Goal: Task Accomplishment & Management: Use online tool/utility

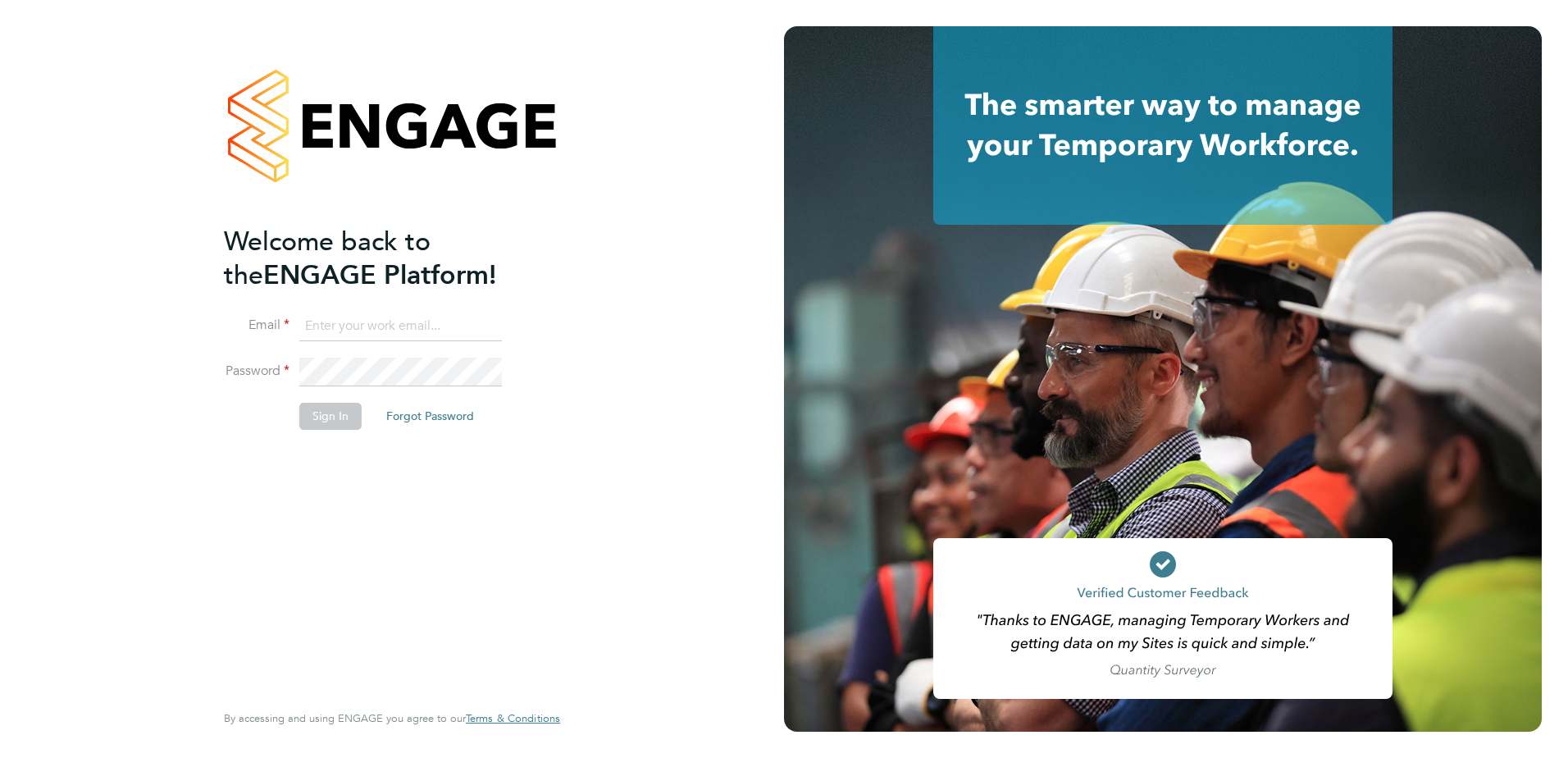
type input "harry.owen@vistry.co.uk"
click at [324, 399] on li "Password" at bounding box center [384, 380] width 320 height 46
click at [326, 412] on button "Sign In" at bounding box center [330, 415] width 62 height 26
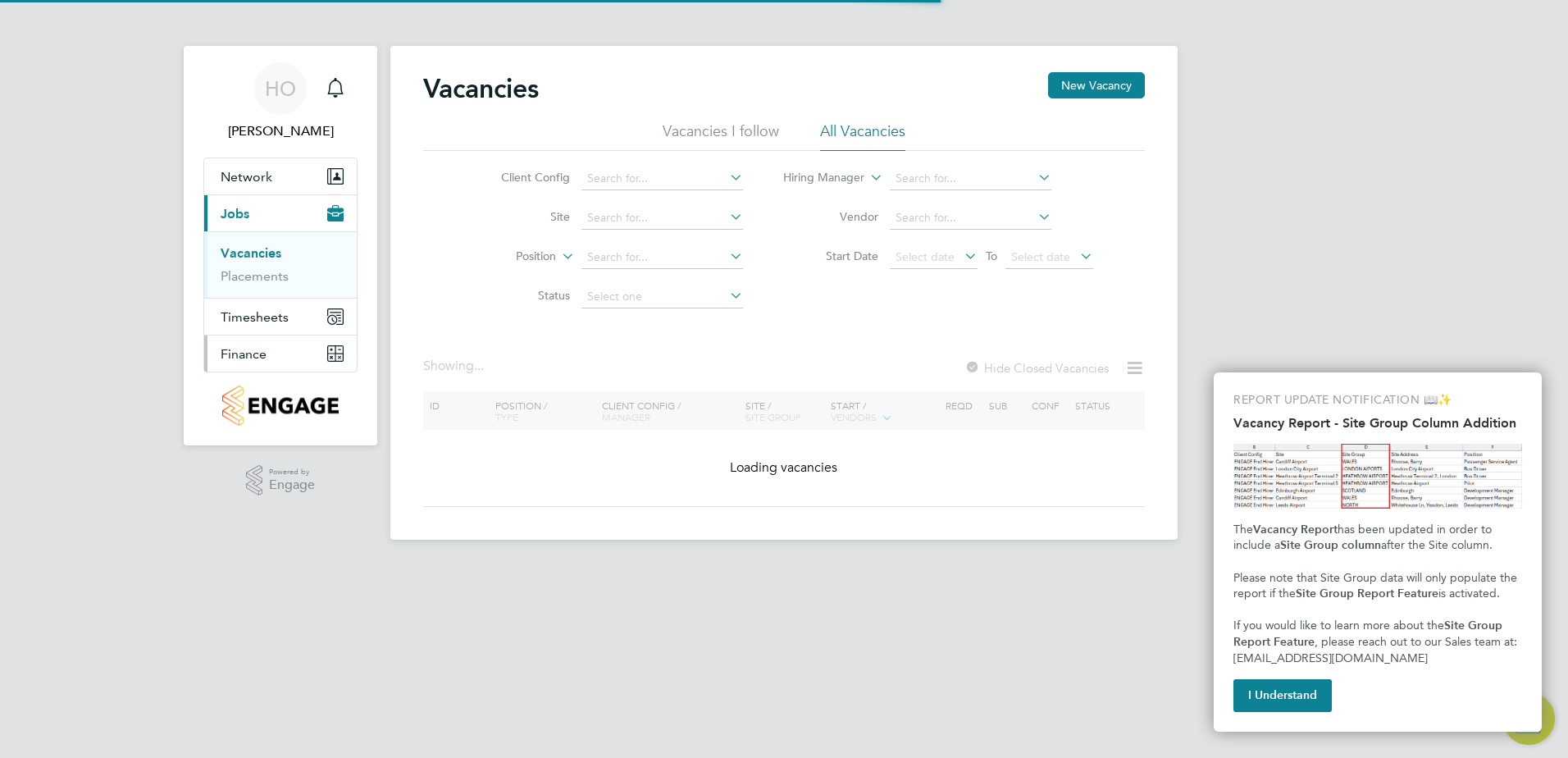
click at [260, 349] on span "Finance" at bounding box center [243, 354] width 46 height 15
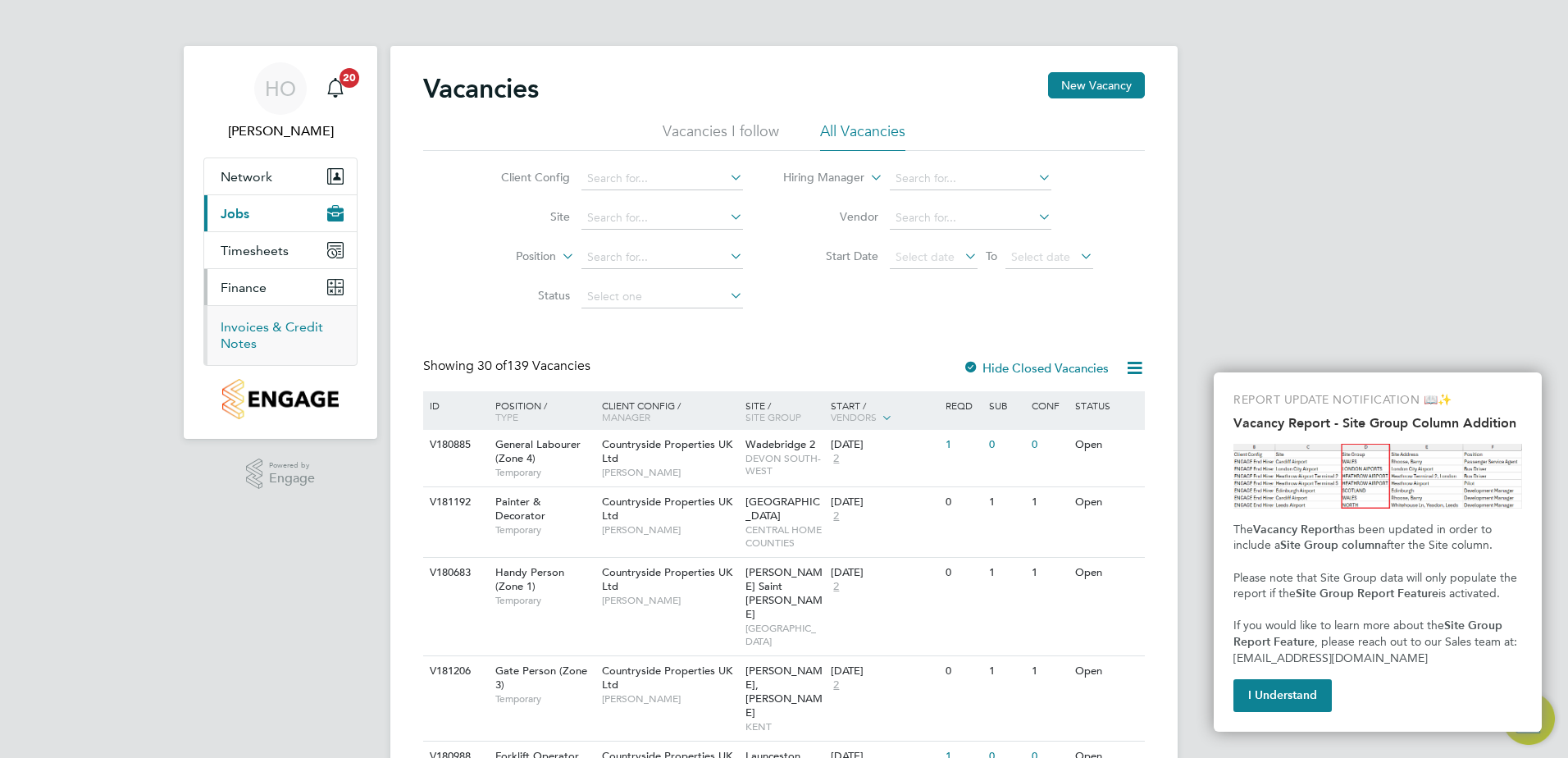
click at [288, 323] on link "Invoices & Credit Notes" at bounding box center [271, 335] width 102 height 32
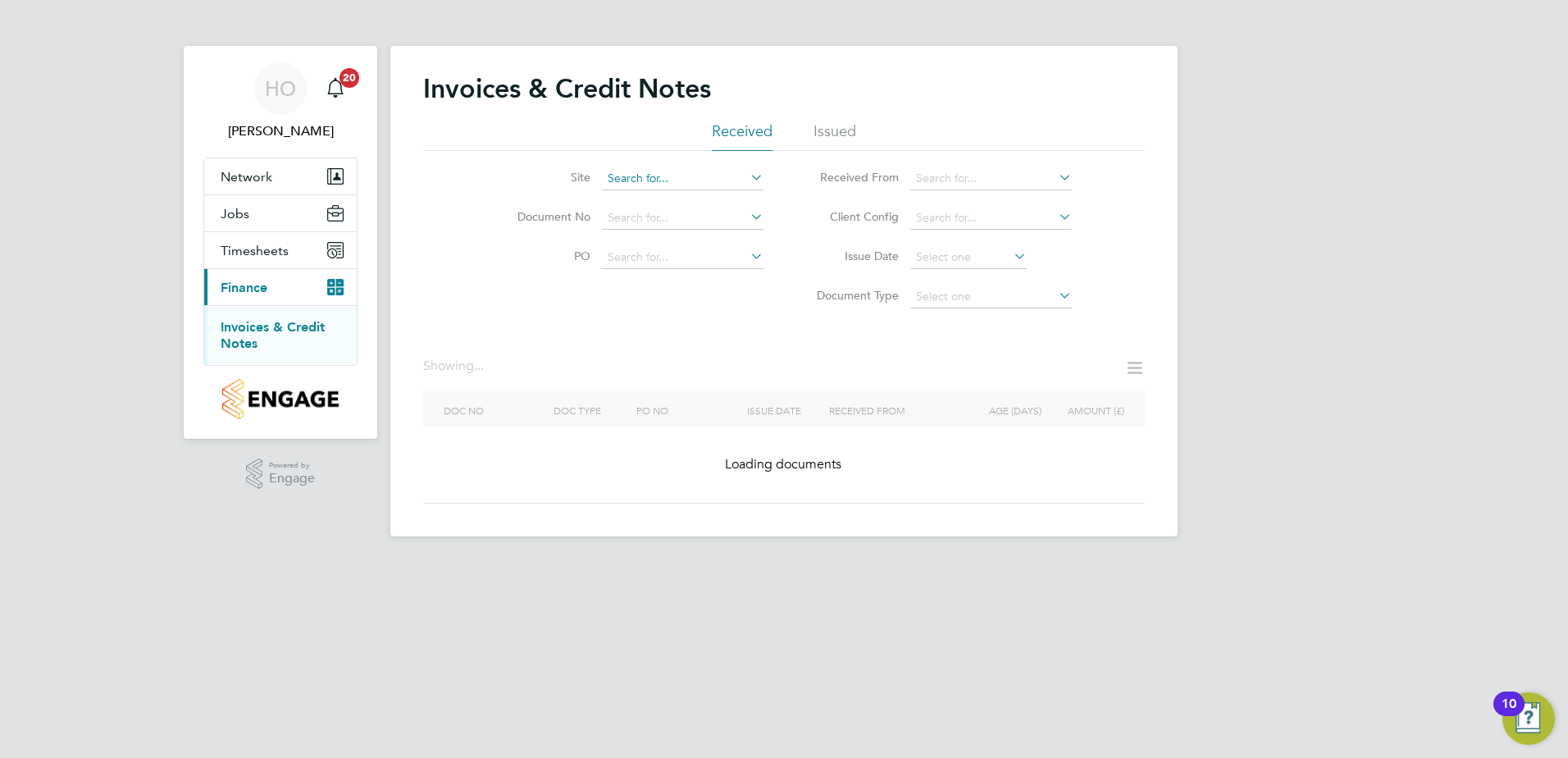
click at [652, 183] on input at bounding box center [683, 178] width 162 height 23
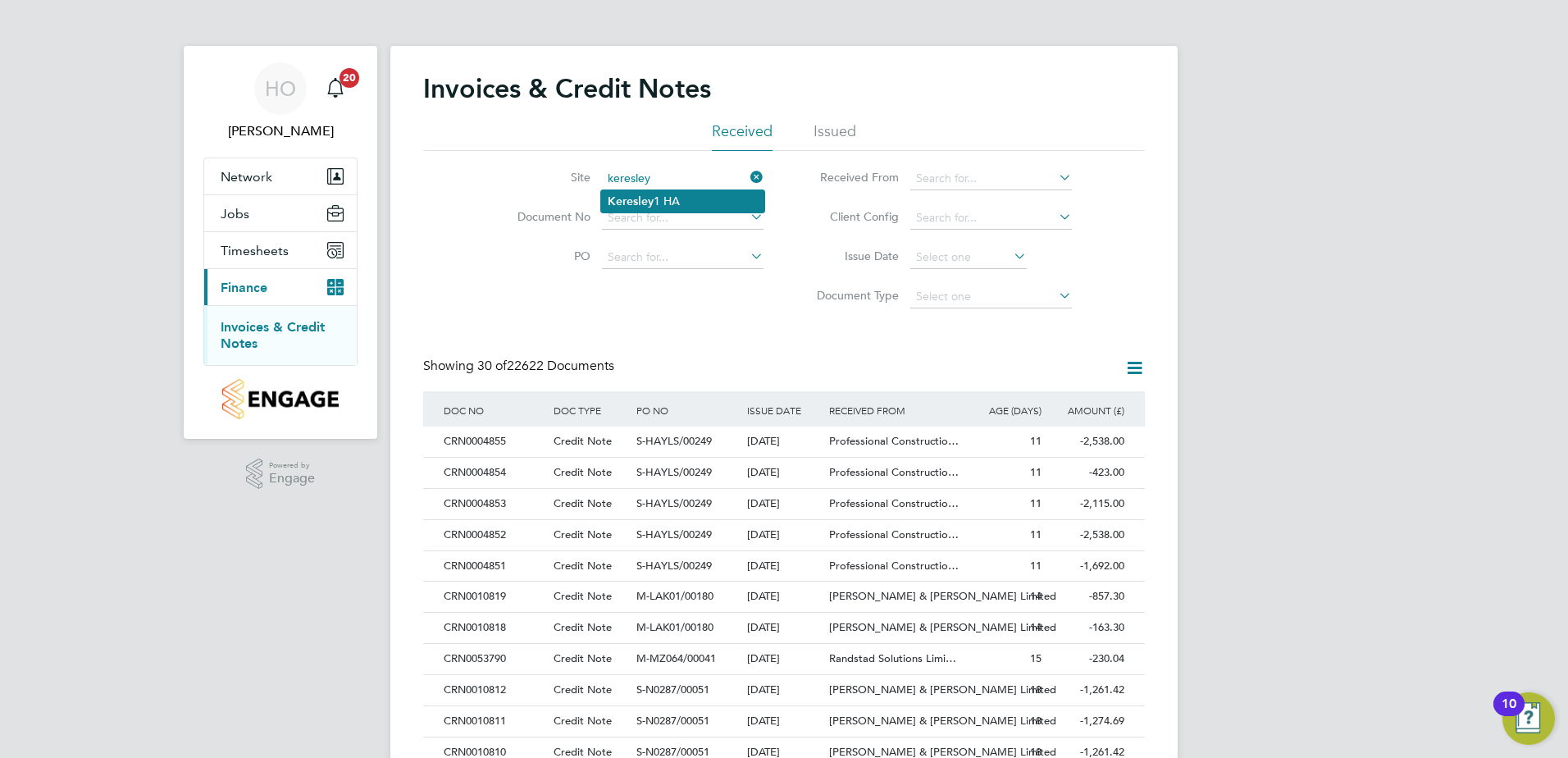
click at [650, 199] on b "Keresley" at bounding box center [630, 201] width 46 height 14
type input "Keresley 1 HA"
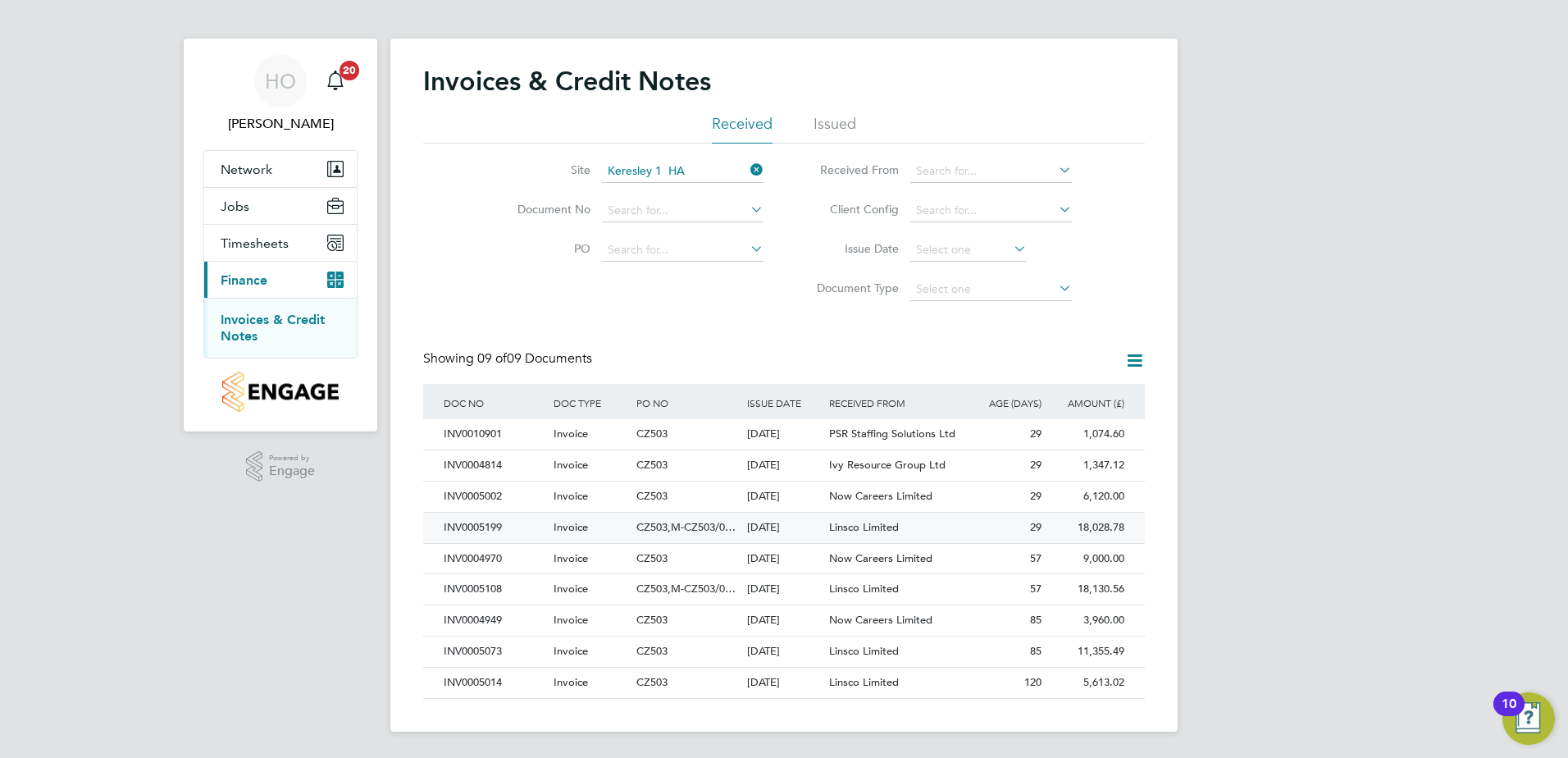
click at [557, 533] on span "Invoice" at bounding box center [571, 526] width 34 height 14
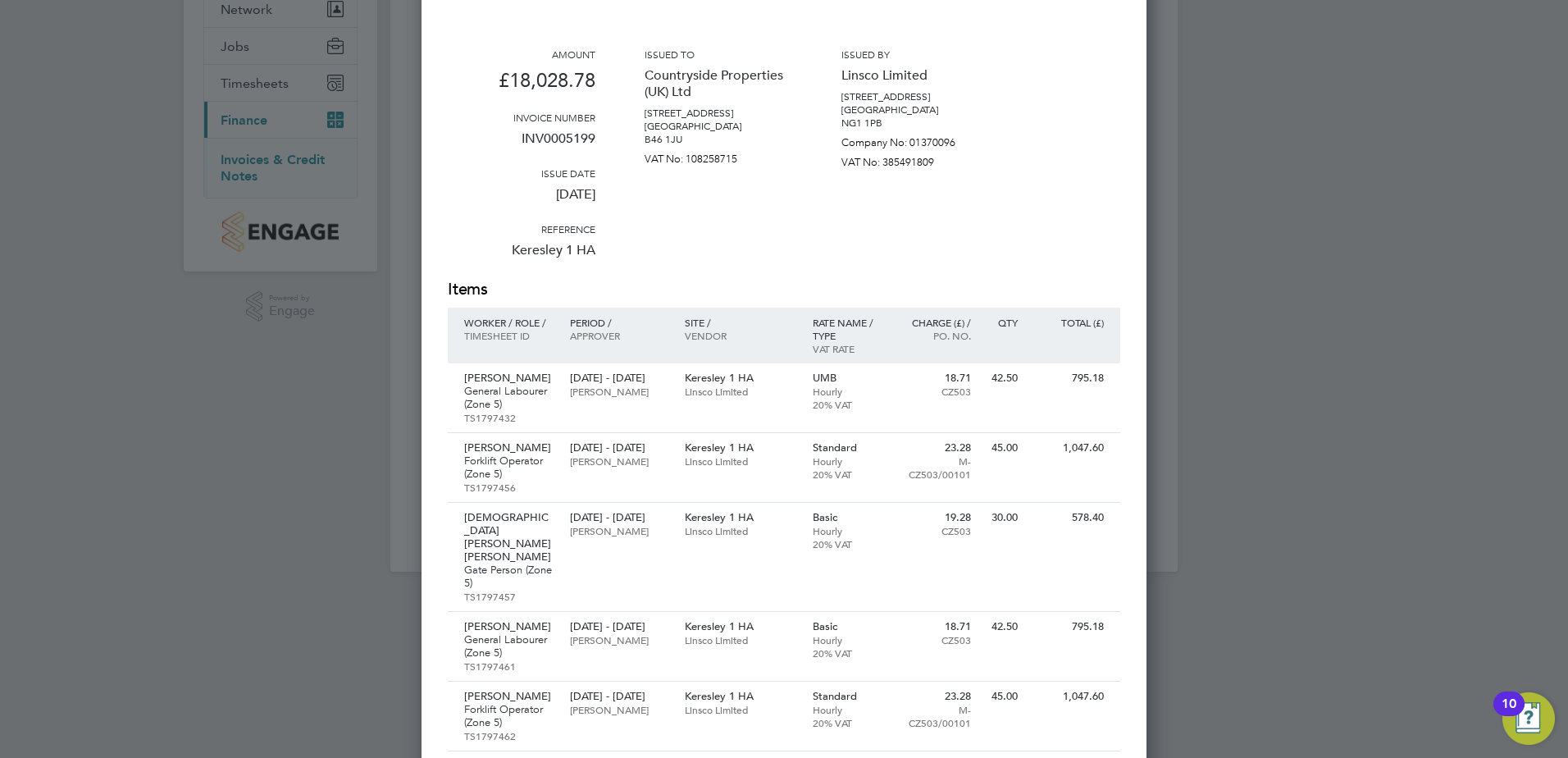
scroll to position [172, 0]
click at [319, 354] on div at bounding box center [784, 379] width 1568 height 758
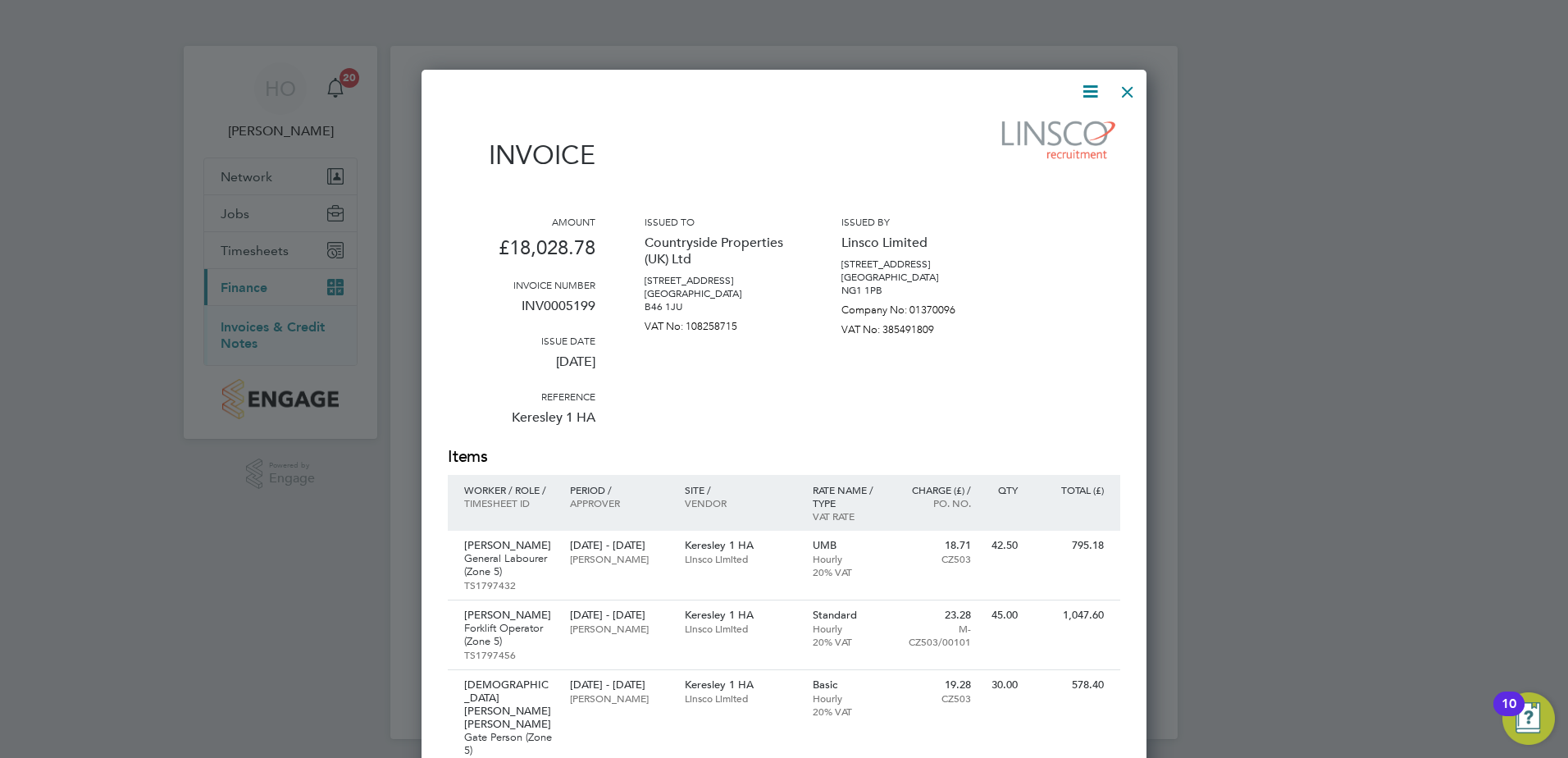
click at [1129, 77] on div at bounding box center [1128, 88] width 30 height 30
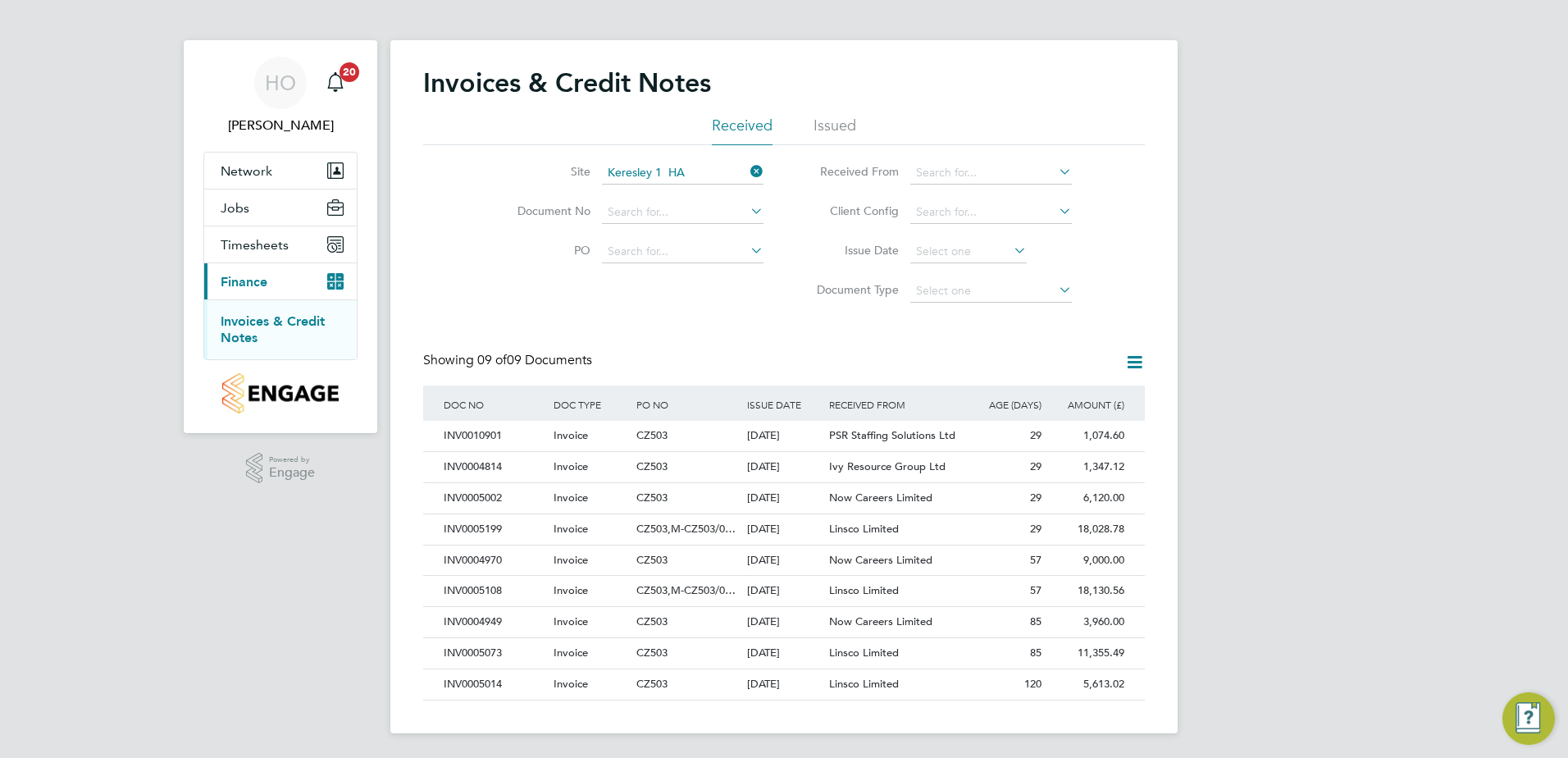
scroll to position [7, 0]
click at [261, 242] on span "Timesheets" at bounding box center [254, 242] width 68 height 15
click at [266, 281] on link "Timesheets" at bounding box center [254, 282] width 68 height 15
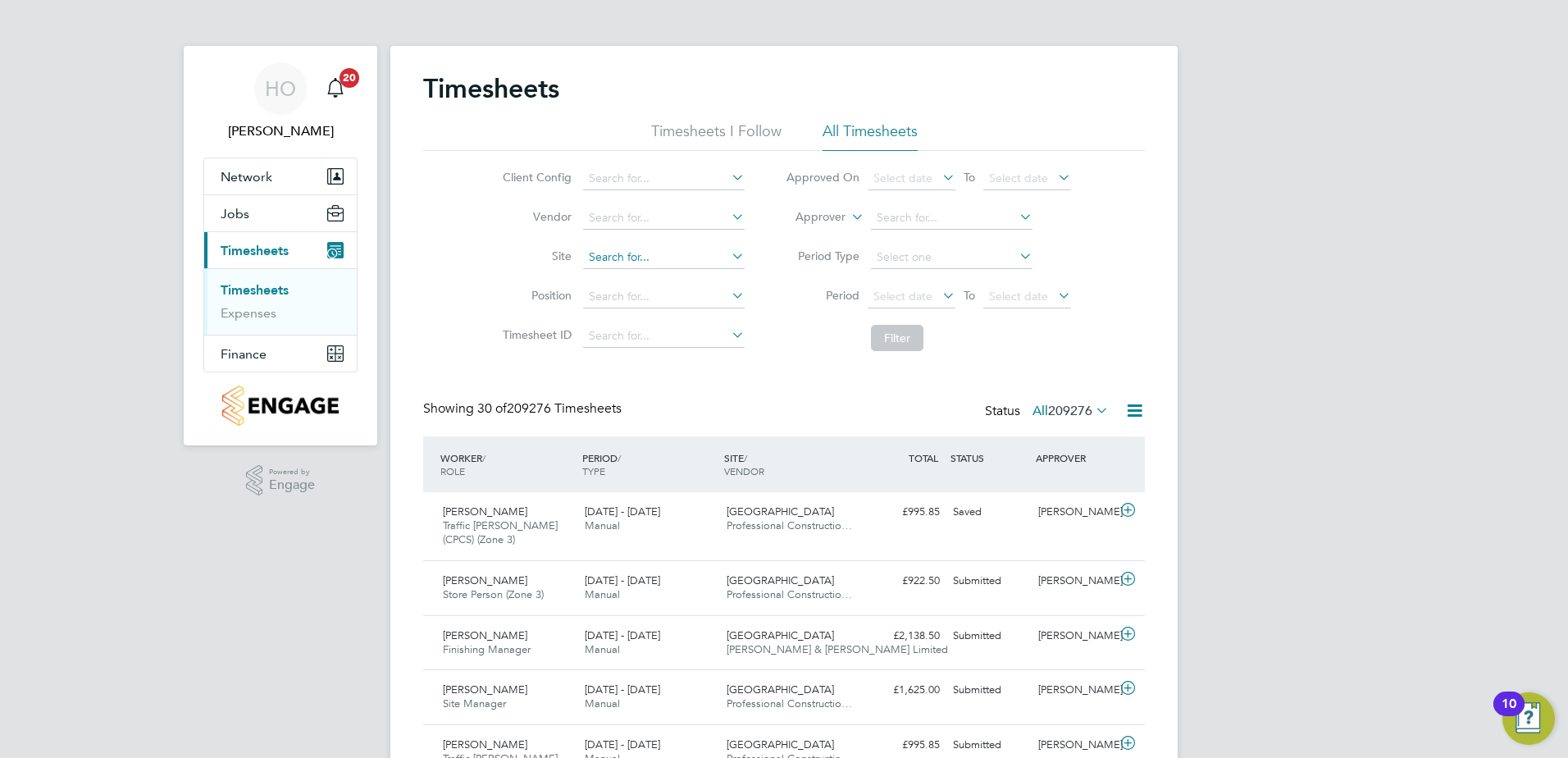
scroll to position [8, 8]
click at [636, 255] on input at bounding box center [664, 257] width 162 height 23
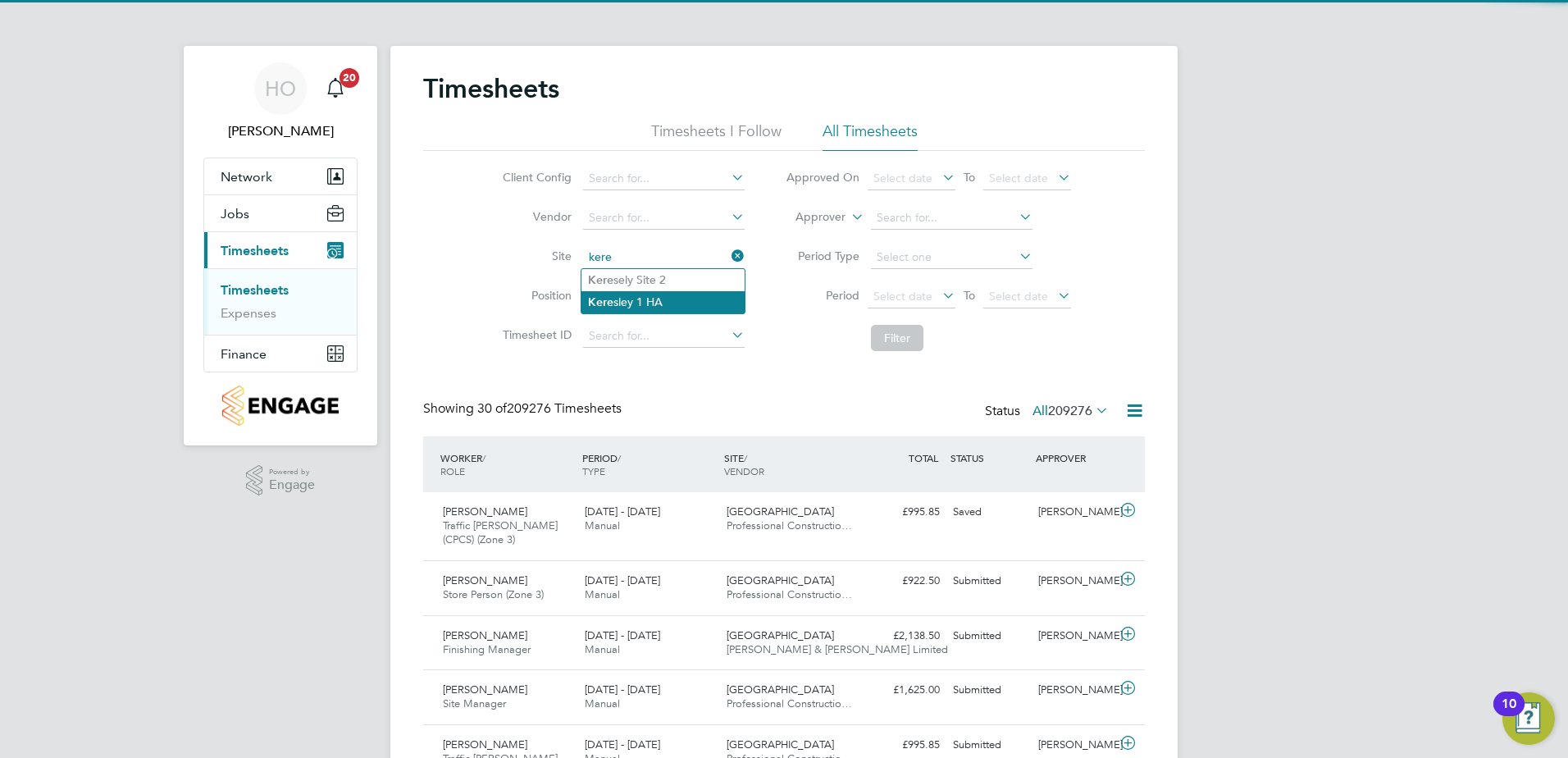
click at [650, 297] on li "Kere sley 1 HA" at bounding box center [663, 302] width 163 height 22
type input "Keresley 1 HA"
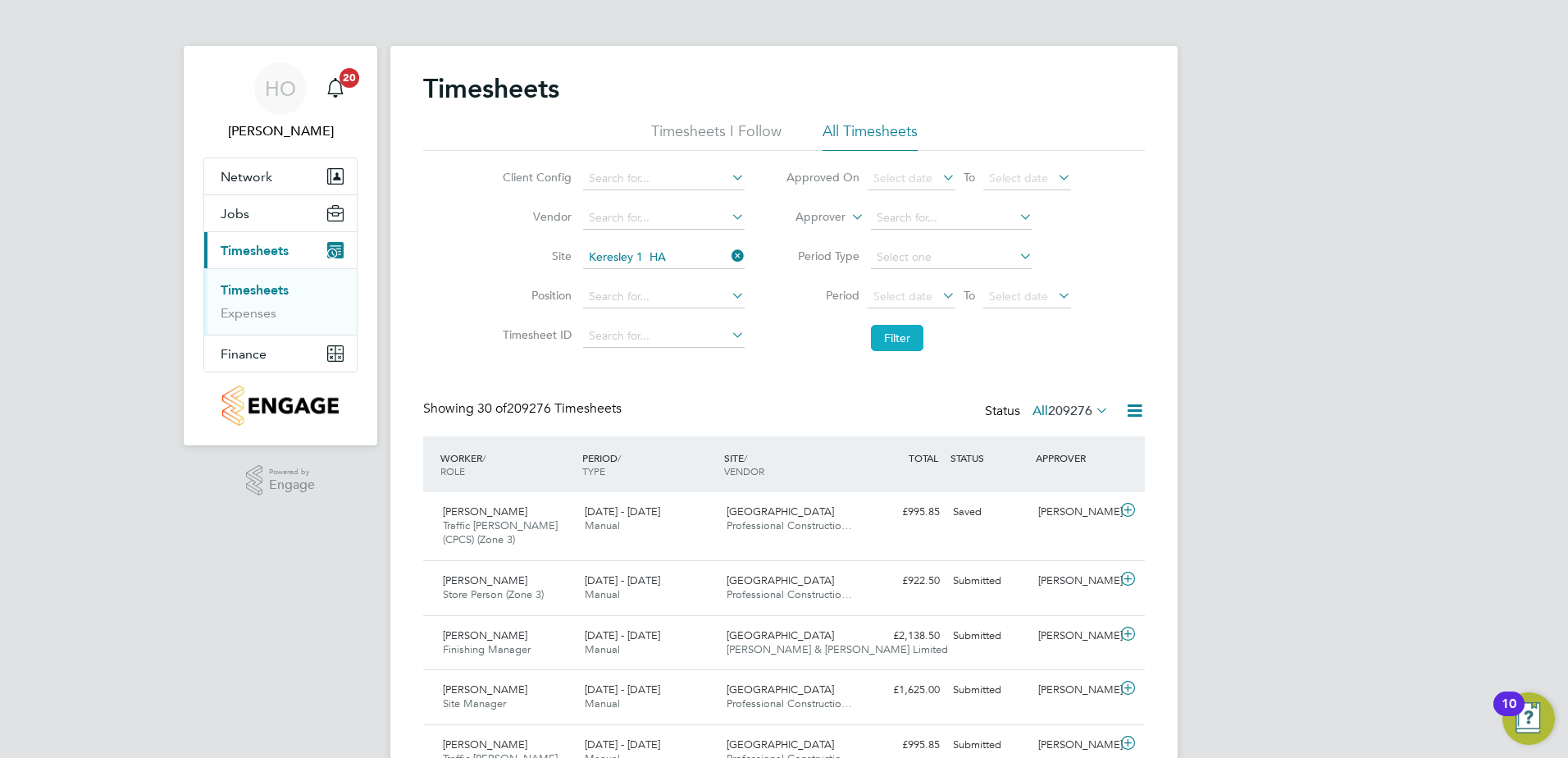
click at [904, 336] on button "Filter" at bounding box center [897, 337] width 52 height 26
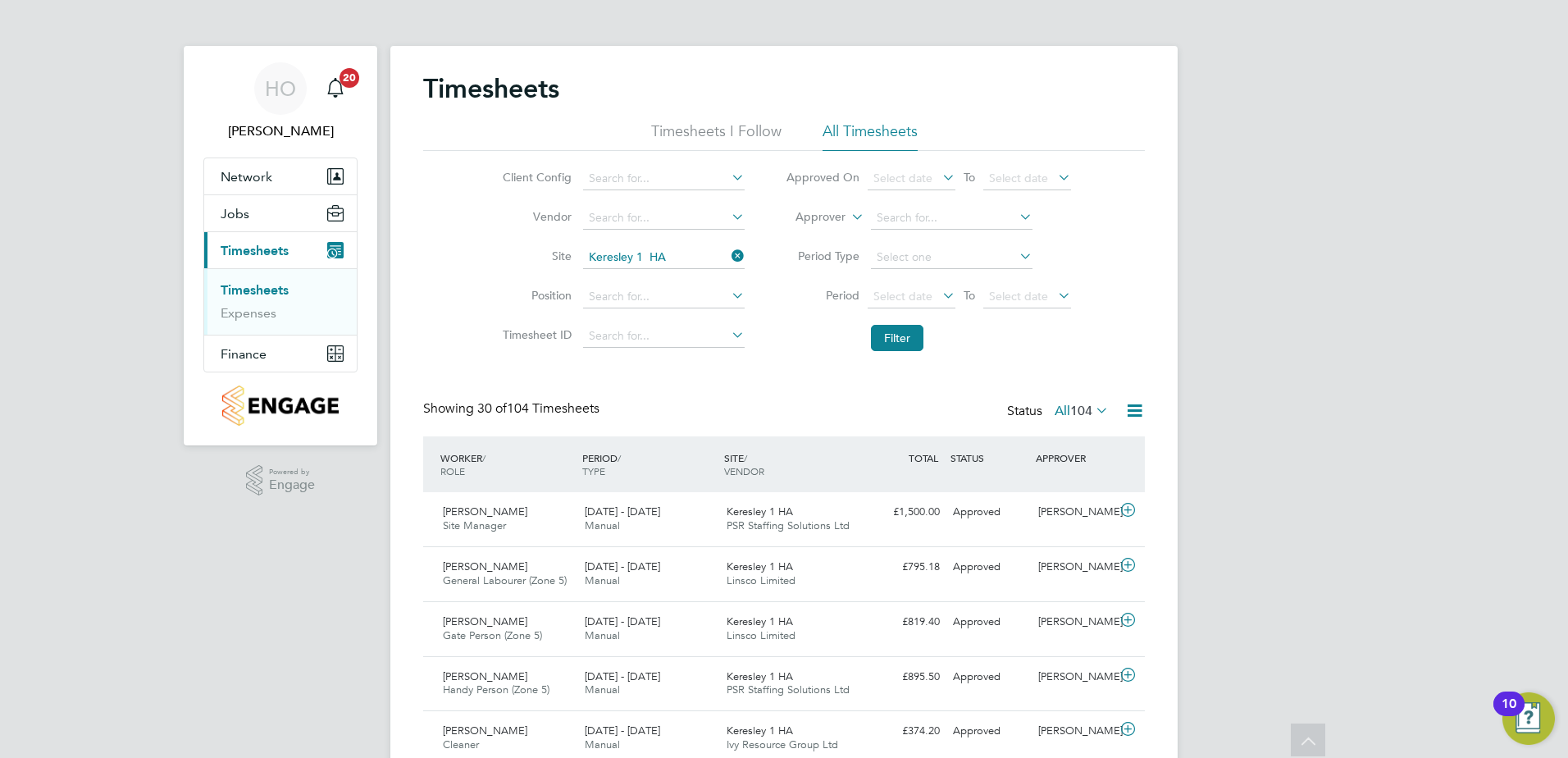
drag, startPoint x: 321, startPoint y: 485, endPoint x: 335, endPoint y: 189, distance: 296.3
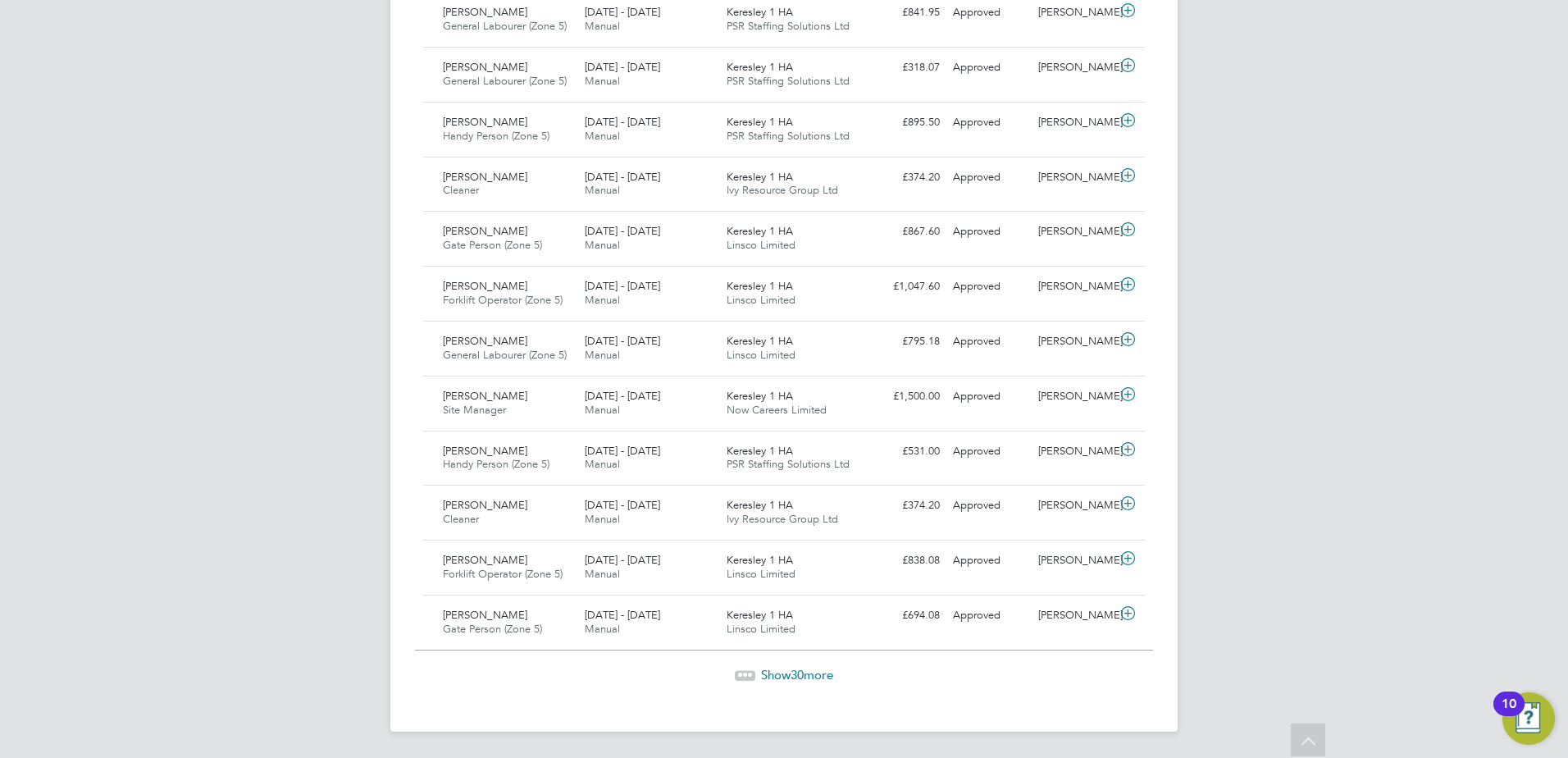
click at [800, 677] on span "30" at bounding box center [797, 674] width 14 height 15
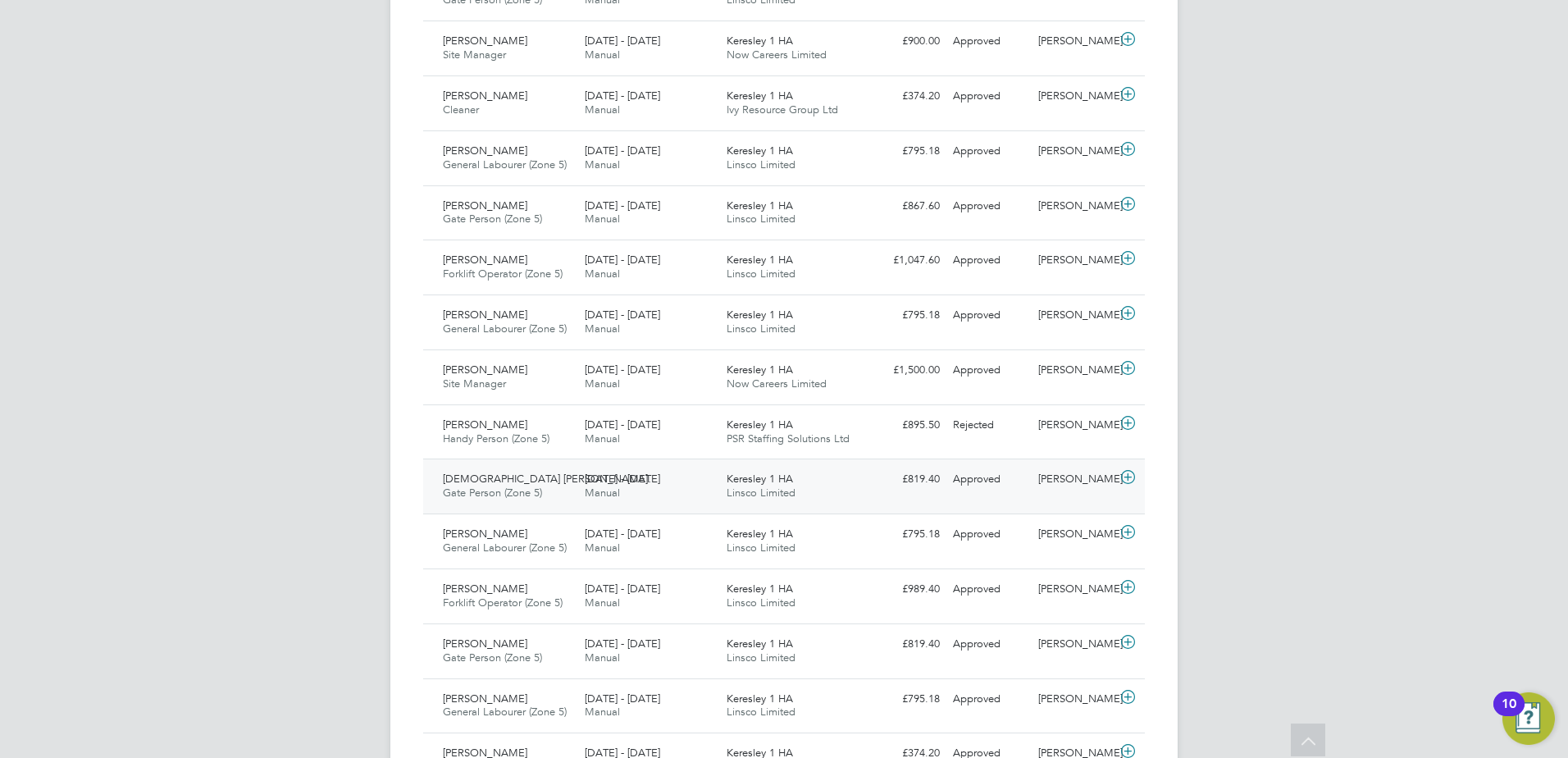
click at [694, 483] on div "11 - 17 Aug 2025 Manual" at bounding box center [648, 486] width 142 height 41
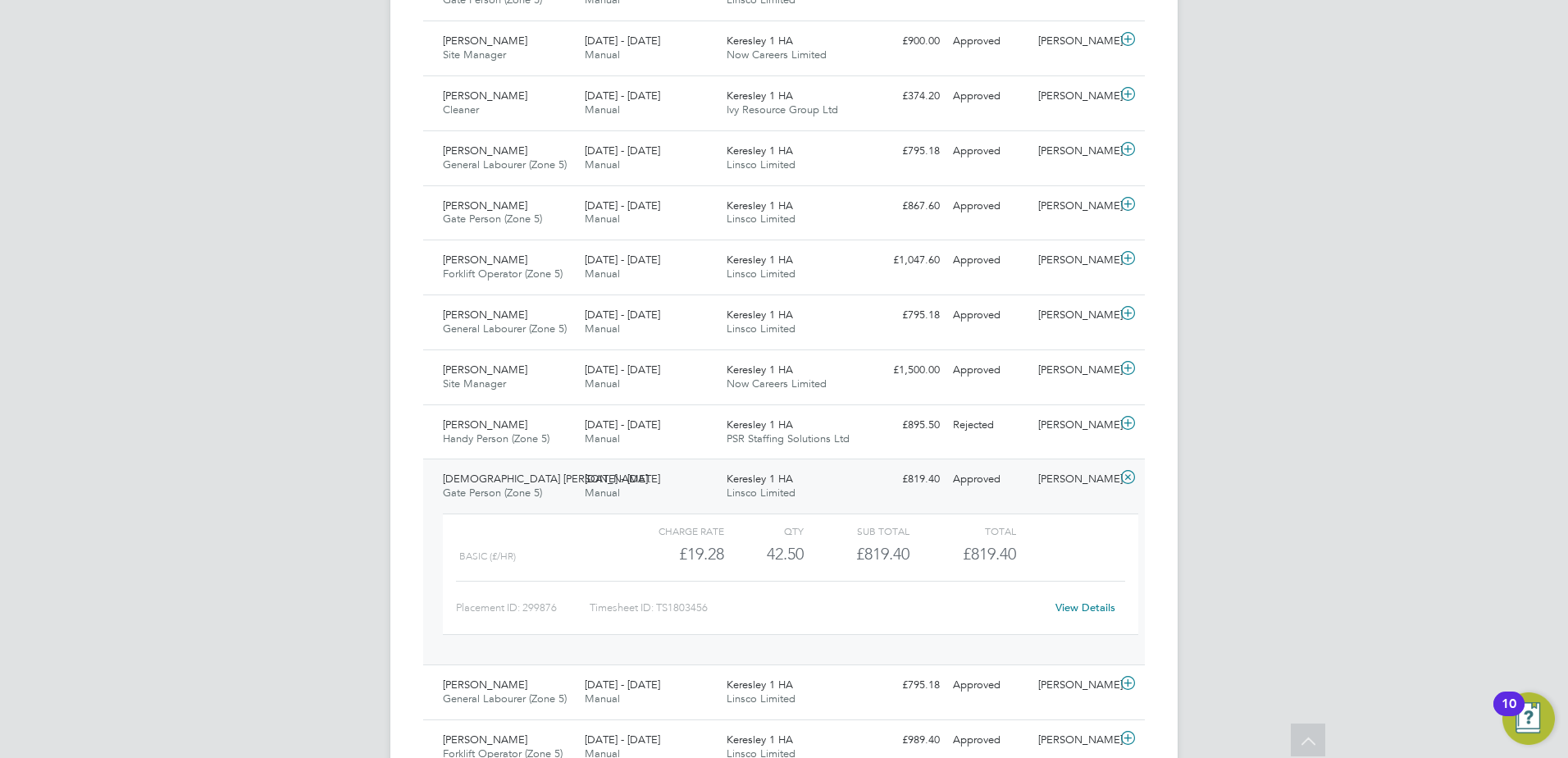
click at [1088, 608] on link "View Details" at bounding box center [1085, 607] width 60 height 14
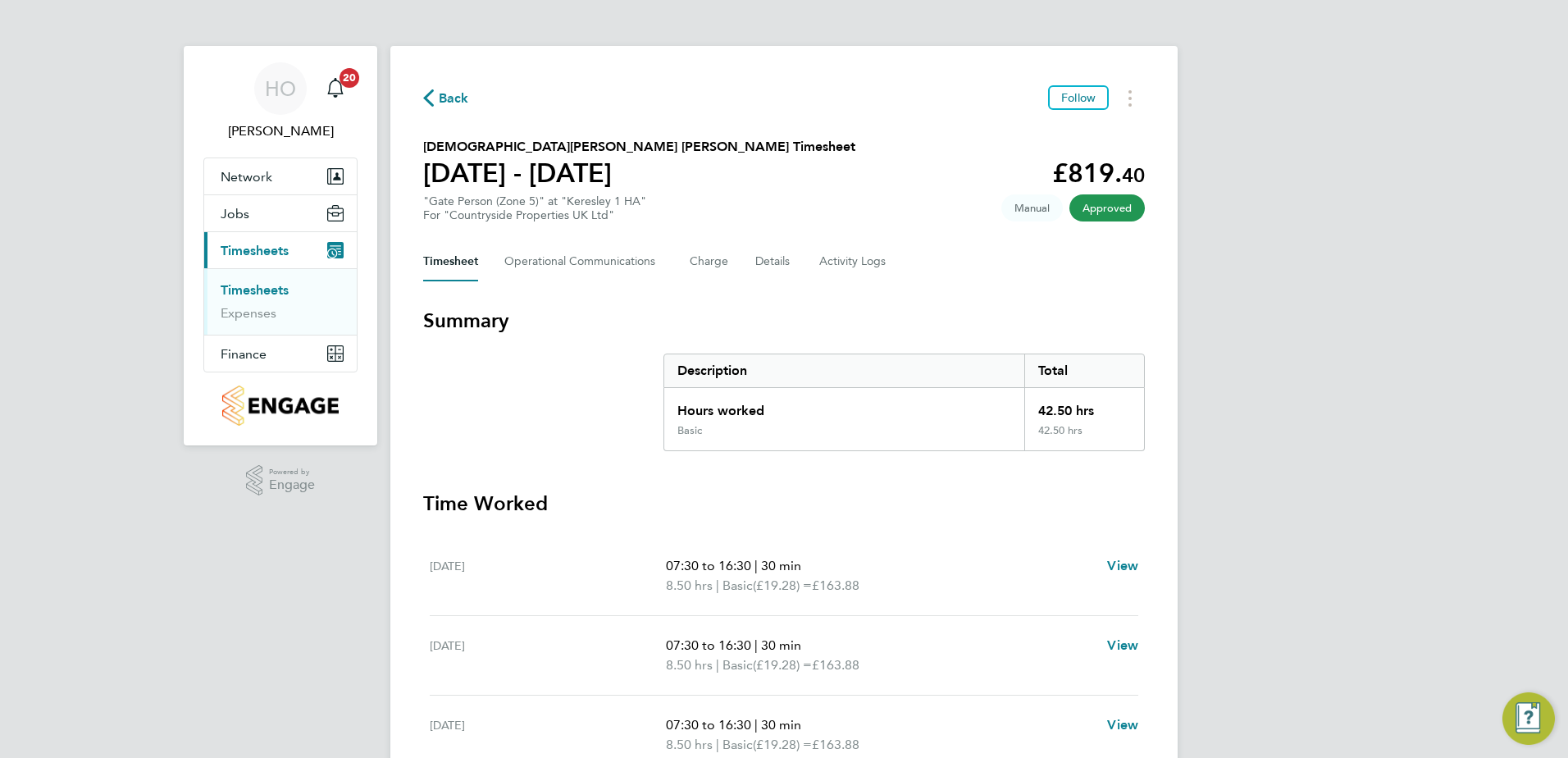
click at [819, 145] on section "[DEMOGRAPHIC_DATA][PERSON_NAME] [PERSON_NAME] Timesheet [DATE] - [DATE] £819. 4…" at bounding box center [784, 179] width 722 height 85
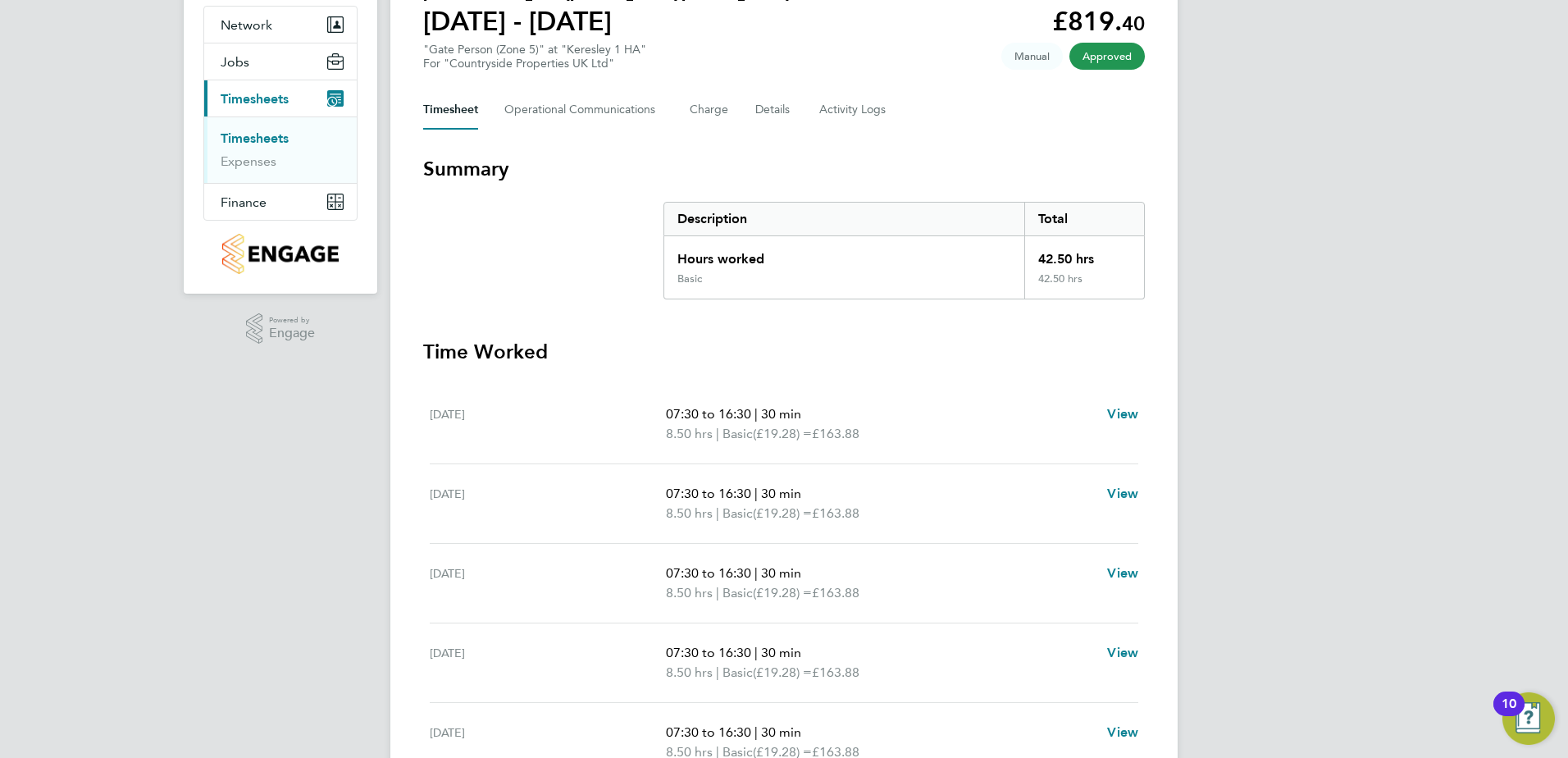
scroll to position [112, 0]
